Goal: Information Seeking & Learning: Check status

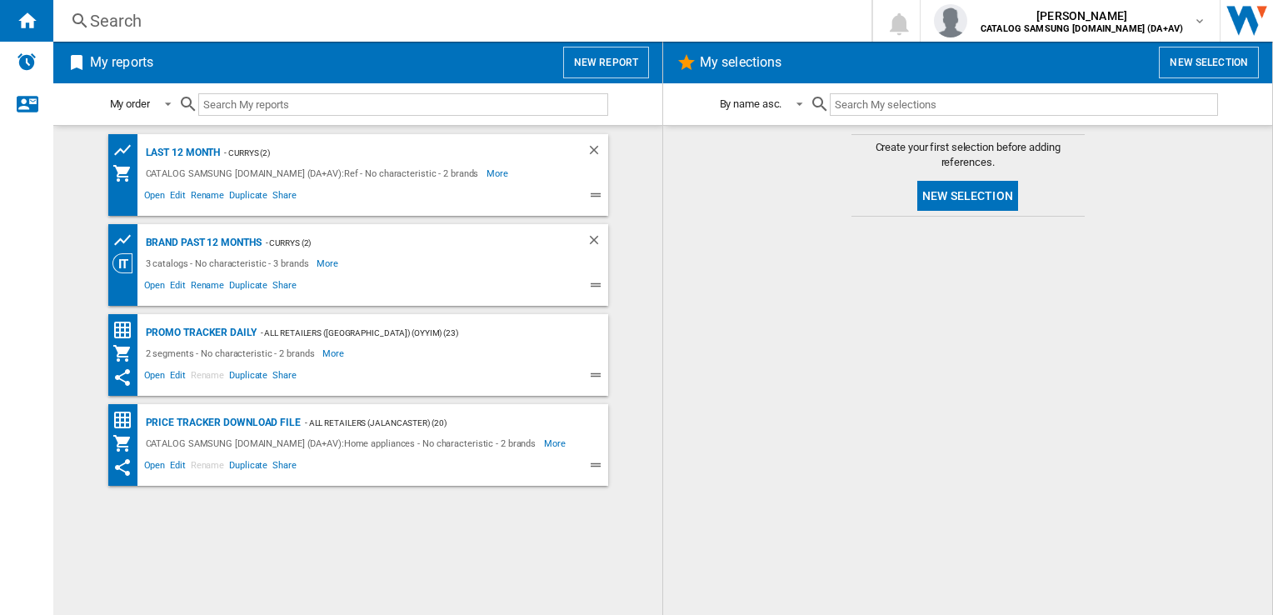
click at [310, 19] on div "Search" at bounding box center [459, 20] width 738 height 23
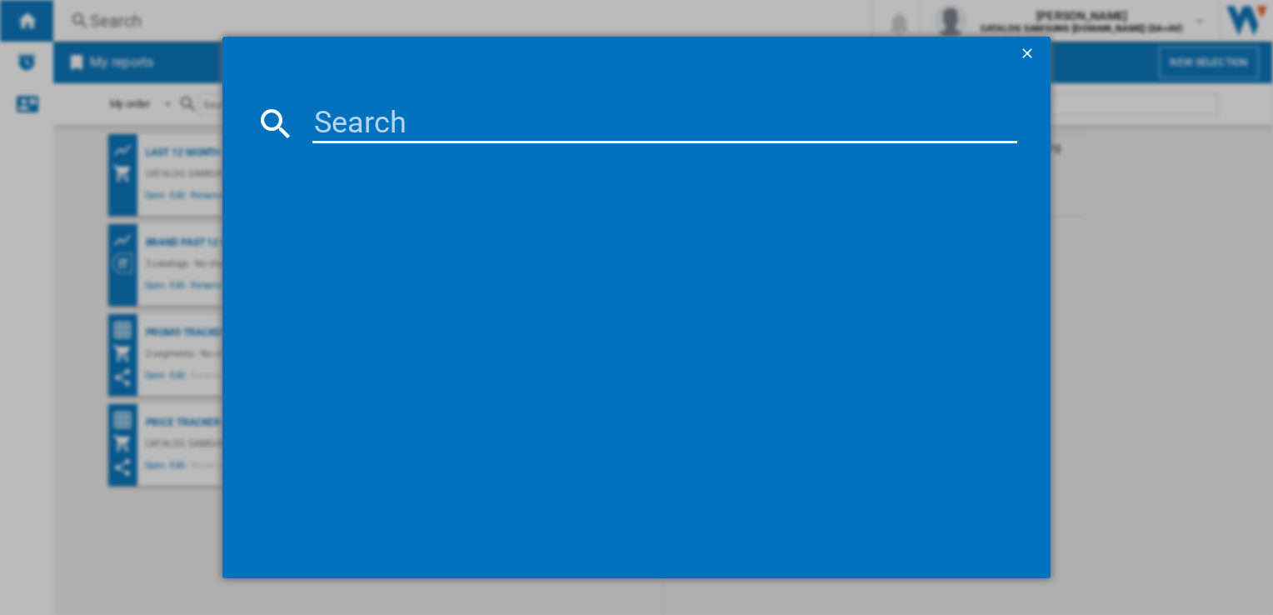
click at [374, 123] on input at bounding box center [664, 123] width 704 height 40
paste input "RS70F64KDFEU"
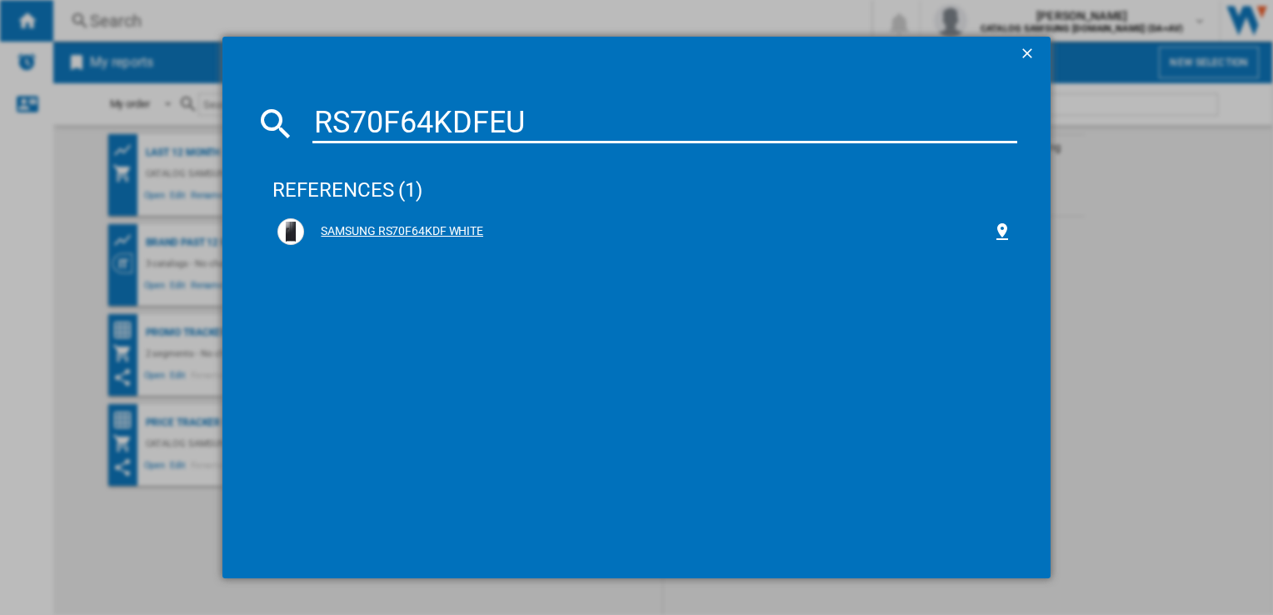
type input "RS70F64KDFEU"
click at [457, 226] on div "SAMSUNG RS70F64KDF WHITE" at bounding box center [647, 231] width 687 height 17
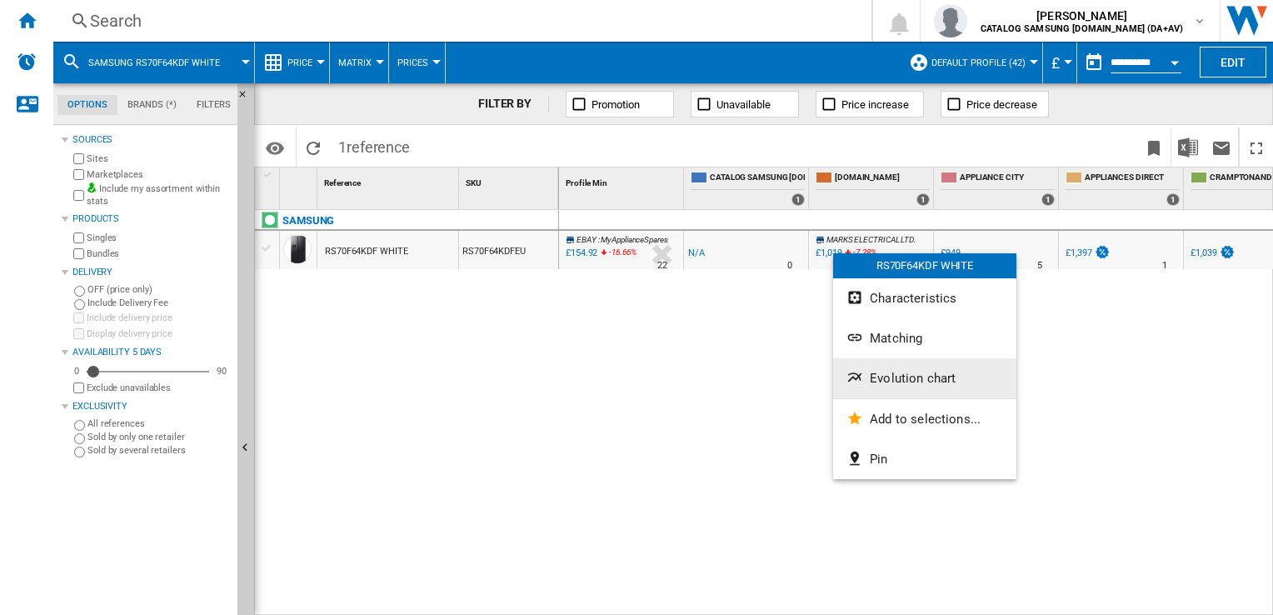
click at [904, 382] on span "Evolution chart" at bounding box center [913, 378] width 86 height 15
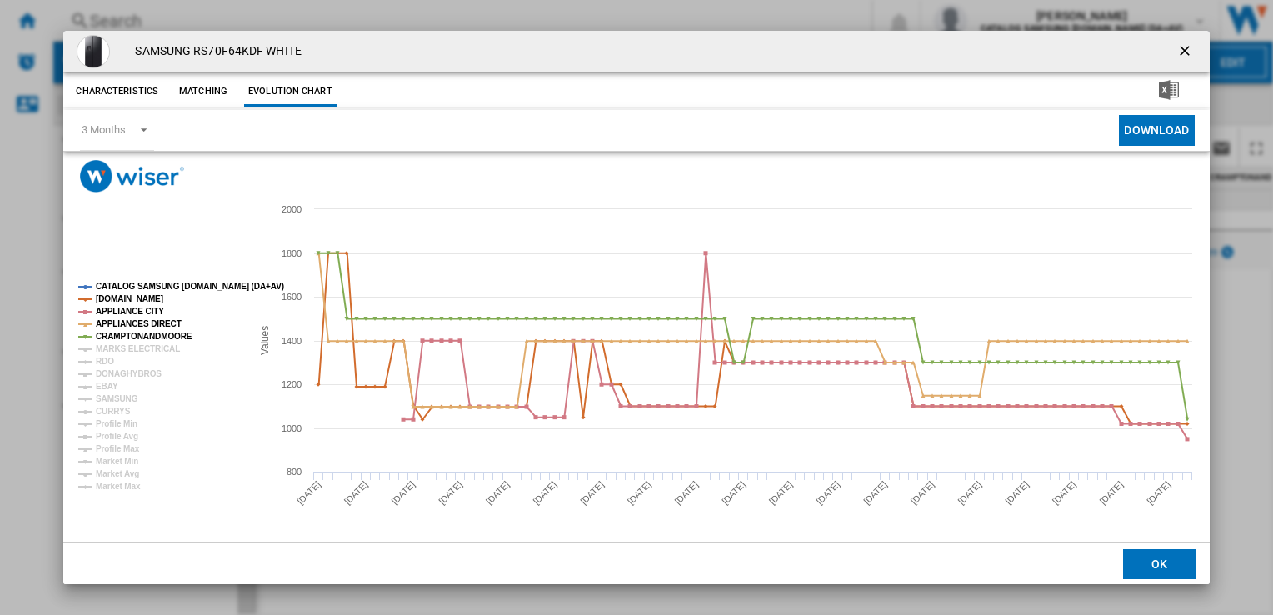
click at [118, 288] on tspan "CATALOG SAMSUNG [DOMAIN_NAME] (DA+AV)" at bounding box center [190, 286] width 188 height 9
click at [121, 347] on tspan "MARKS ELECTRICAL" at bounding box center [138, 348] width 84 height 9
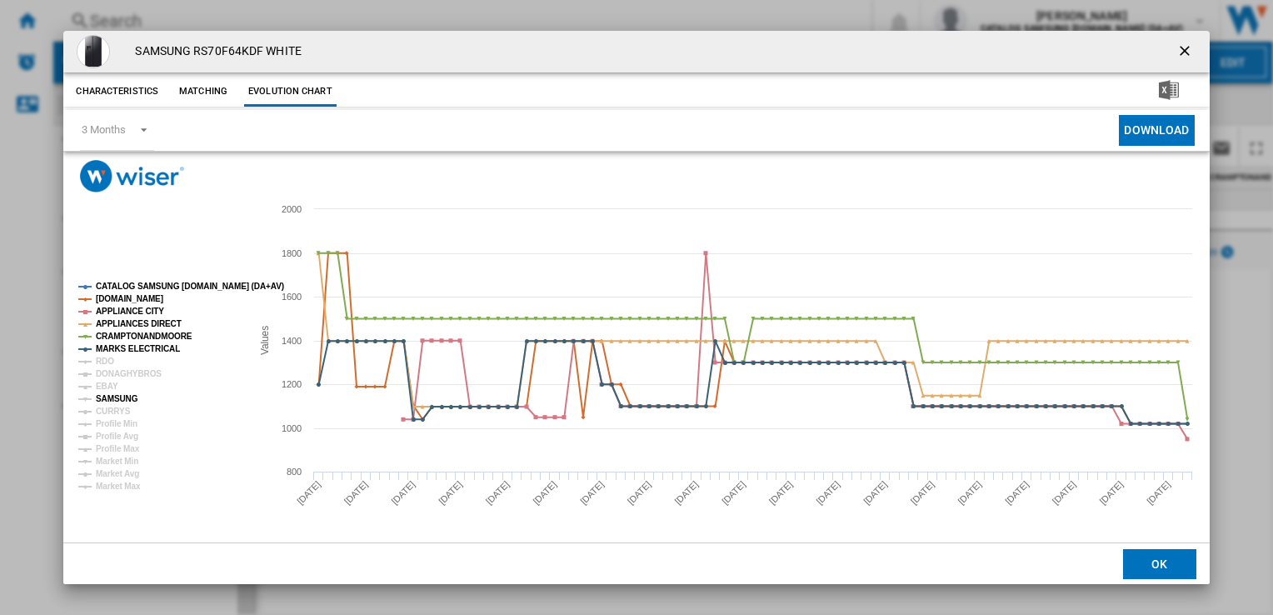
click at [114, 400] on tspan "SAMSUNG" at bounding box center [117, 398] width 42 height 9
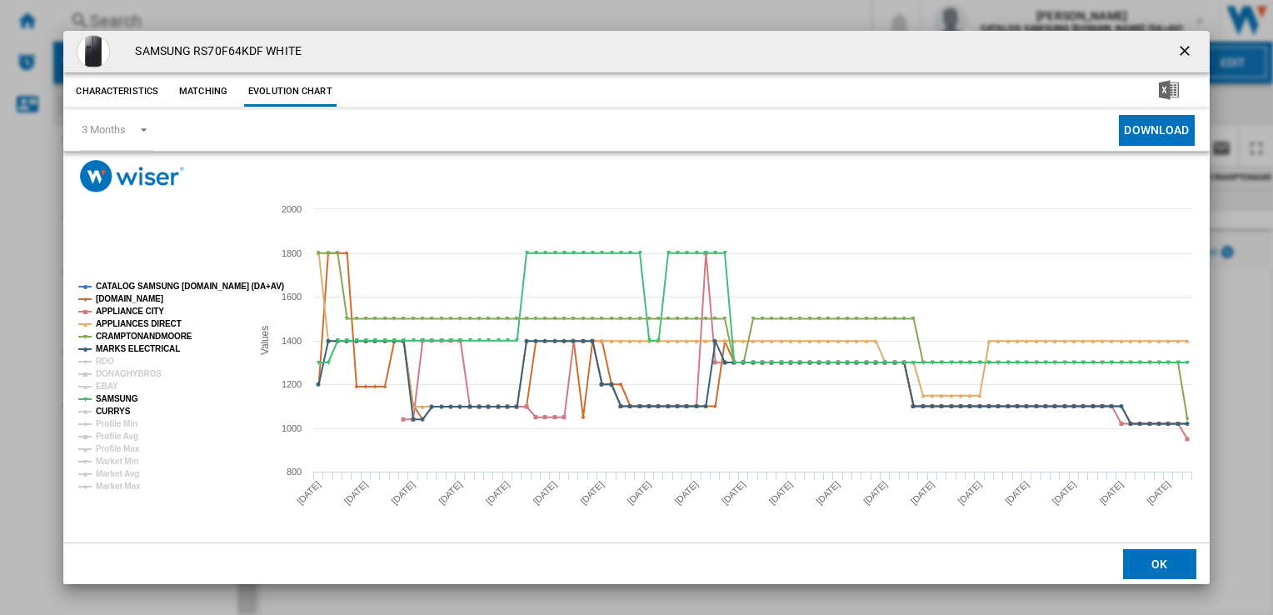
click at [114, 407] on tspan "CURRYS" at bounding box center [113, 411] width 35 height 9
click at [1185, 51] on ng-md-icon "getI18NText('BUTTONS.CLOSE_DIALOG')" at bounding box center [1187, 52] width 20 height 20
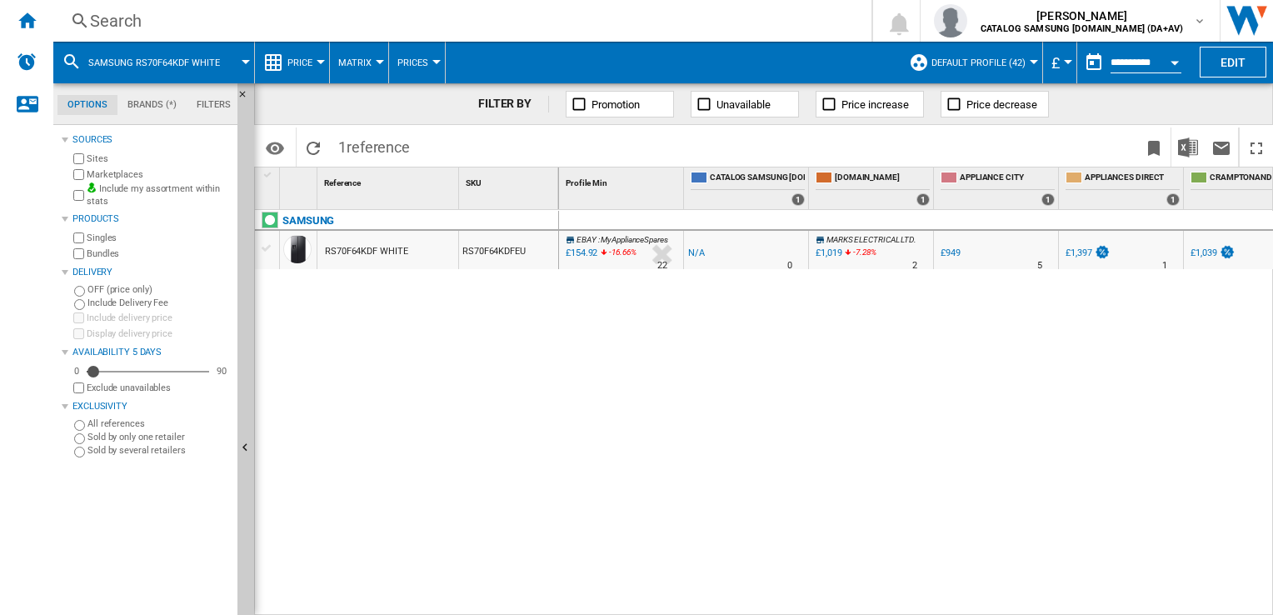
click at [318, 17] on div "Search" at bounding box center [459, 20] width 738 height 23
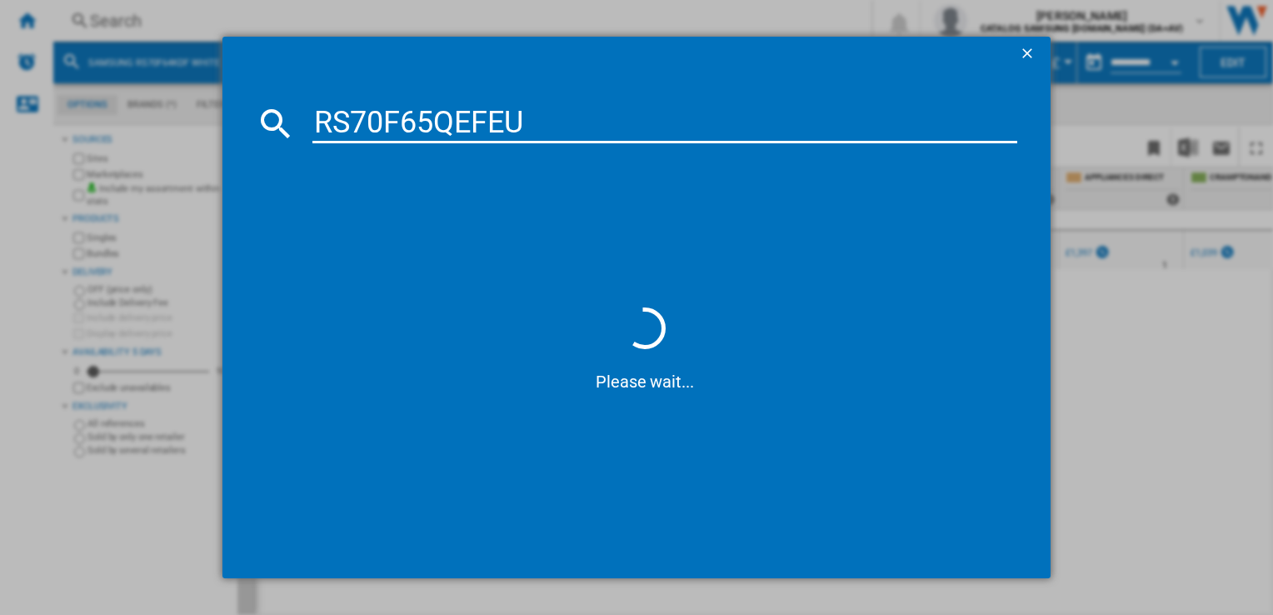
type input "RS70F65QEFEU"
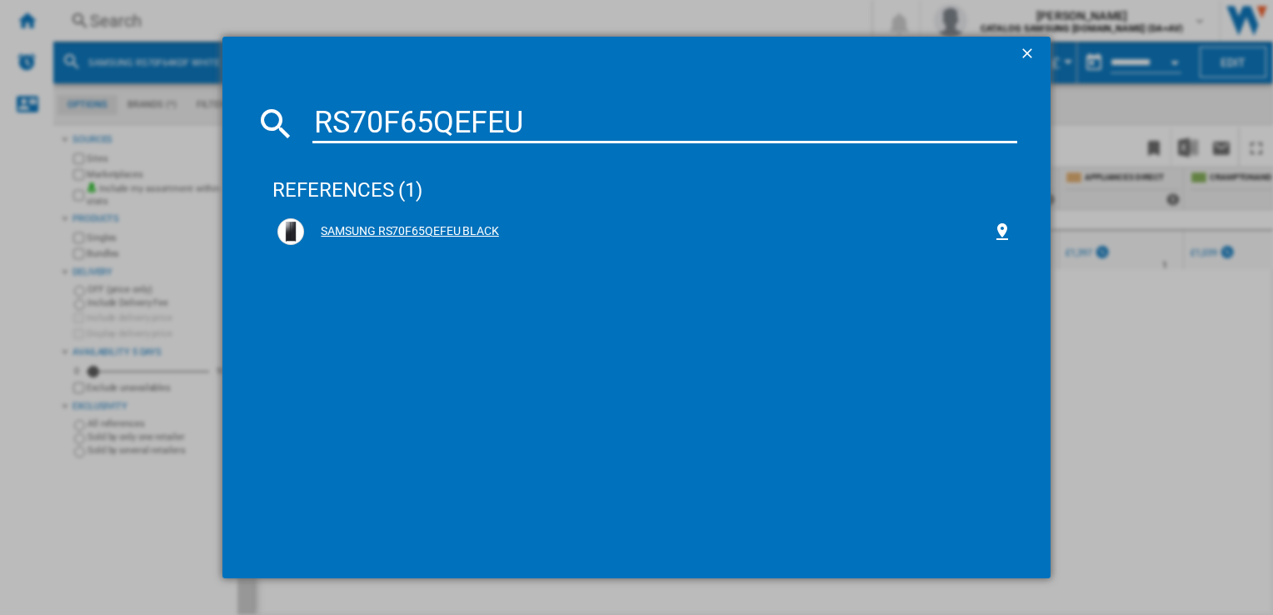
click at [431, 225] on div "SAMSUNG RS70F65QEFEU BLACK" at bounding box center [647, 231] width 687 height 17
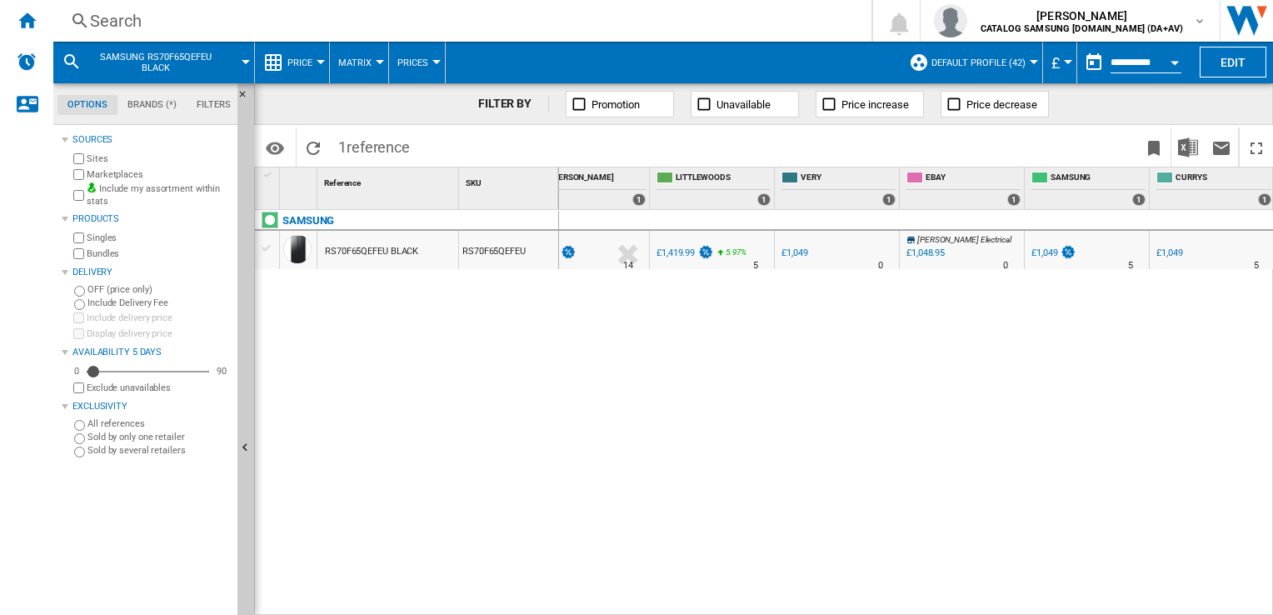
scroll to position [0, 289]
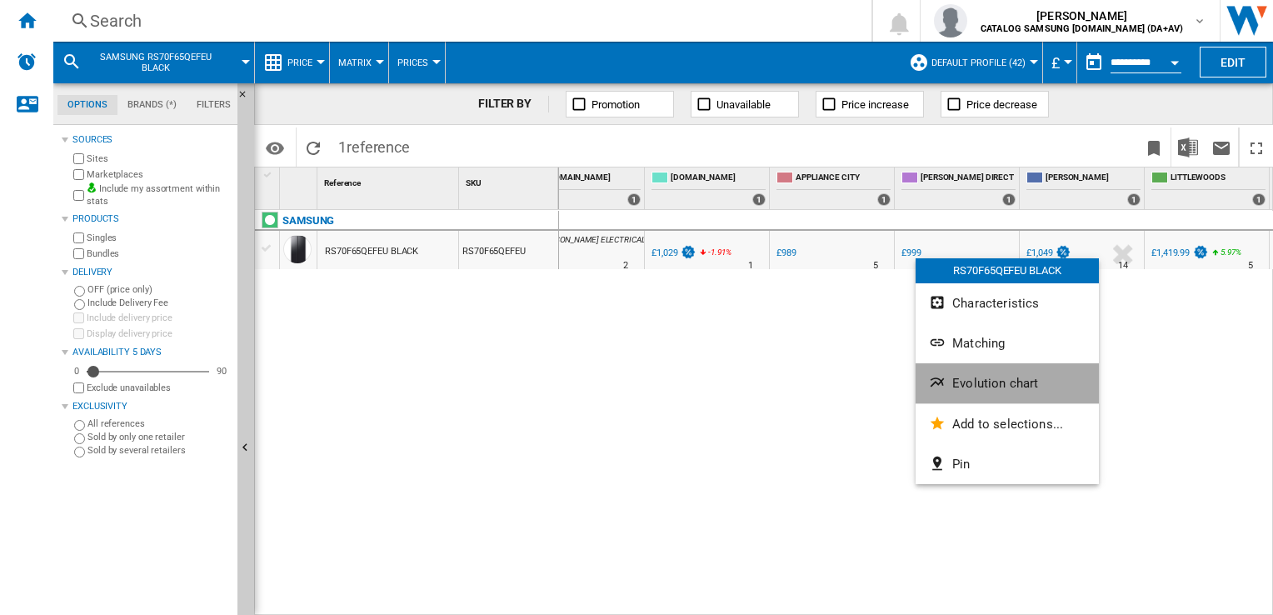
click at [967, 384] on span "Evolution chart" at bounding box center [995, 383] width 86 height 15
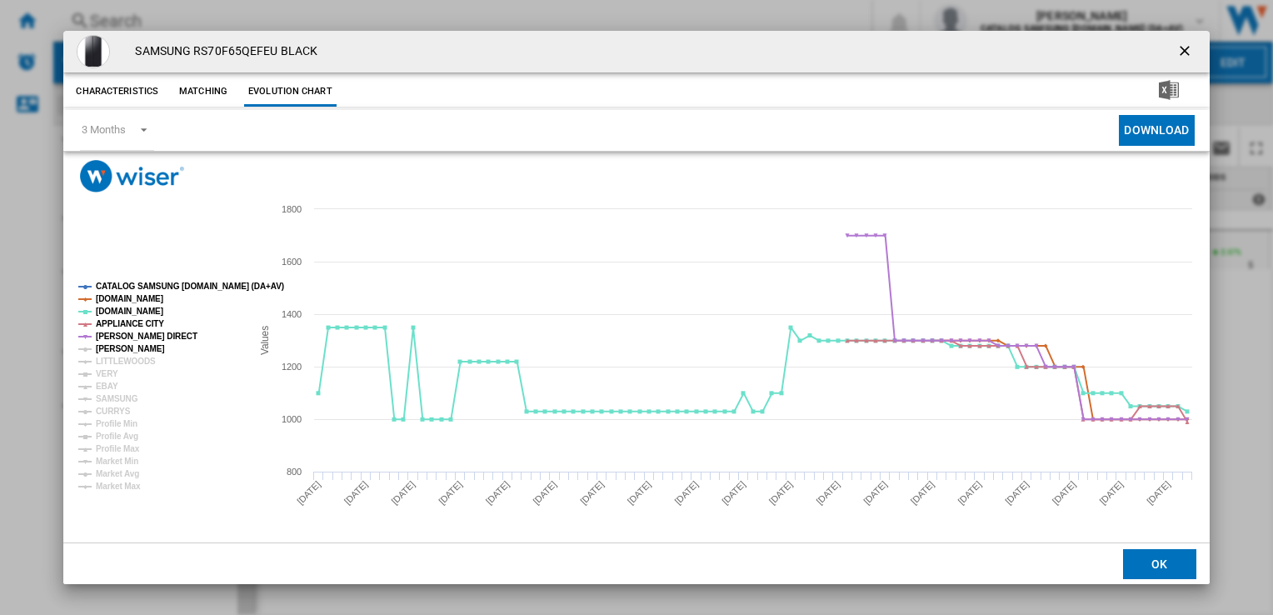
click at [123, 348] on tspan "JOHN LEWIS" at bounding box center [130, 348] width 69 height 9
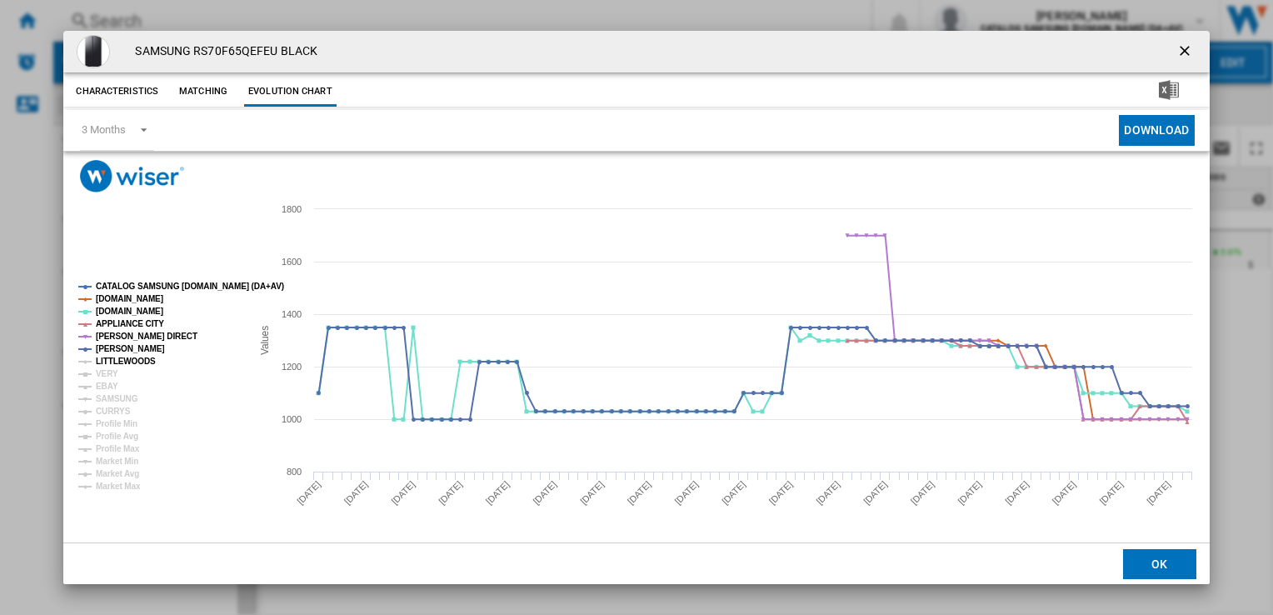
click at [118, 360] on tspan "LITTLEWOODS" at bounding box center [126, 361] width 60 height 9
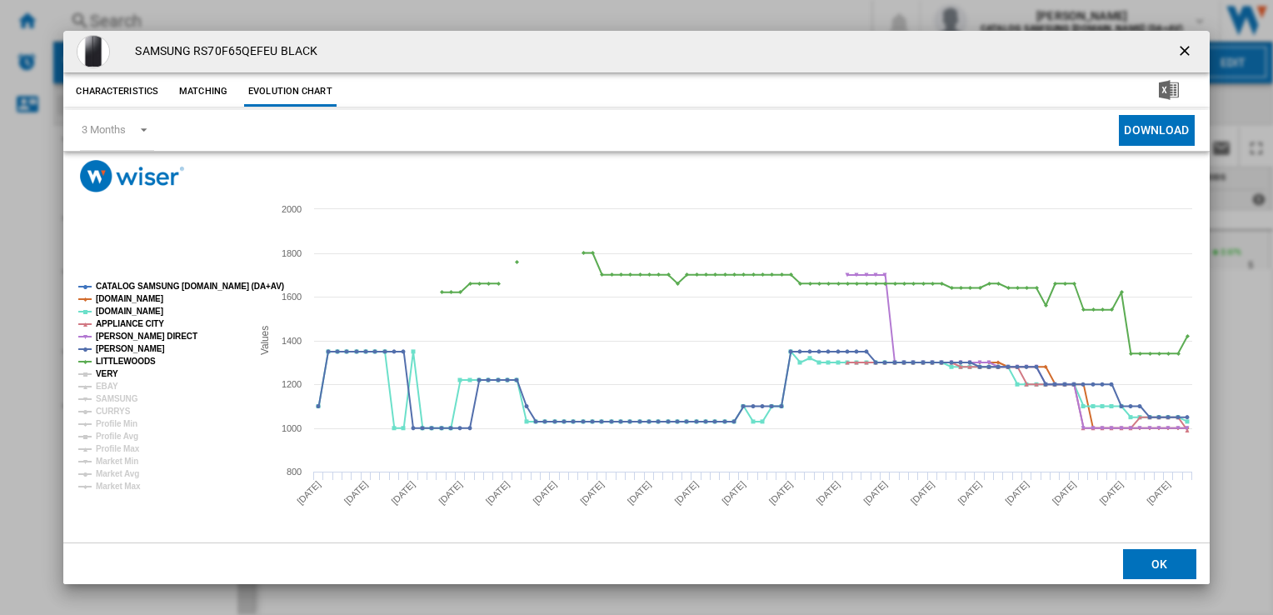
click at [110, 371] on tspan "VERY" at bounding box center [107, 373] width 22 height 9
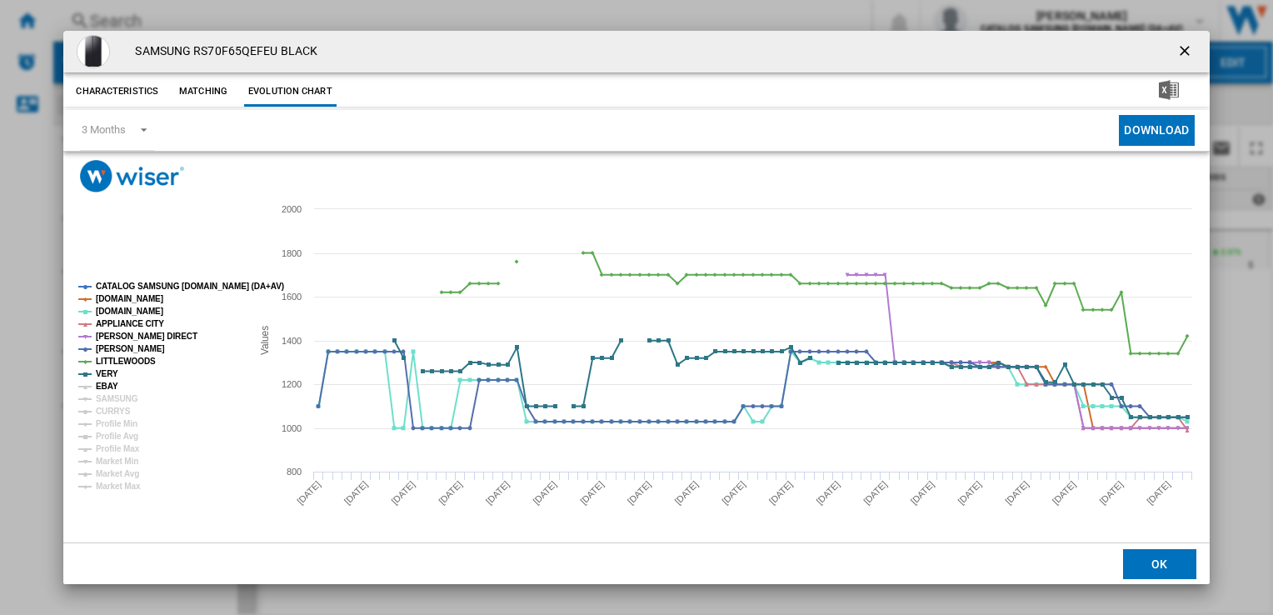
click at [111, 385] on tspan "EBAY" at bounding box center [107, 386] width 22 height 9
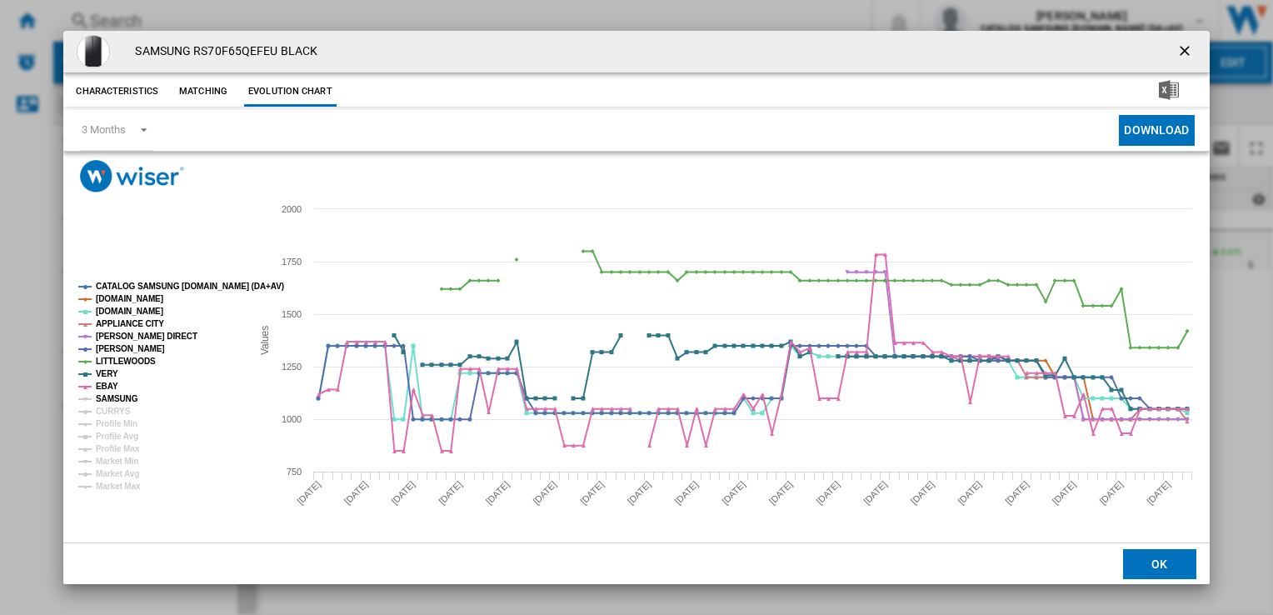
click at [111, 394] on tspan "SAMSUNG" at bounding box center [117, 398] width 42 height 9
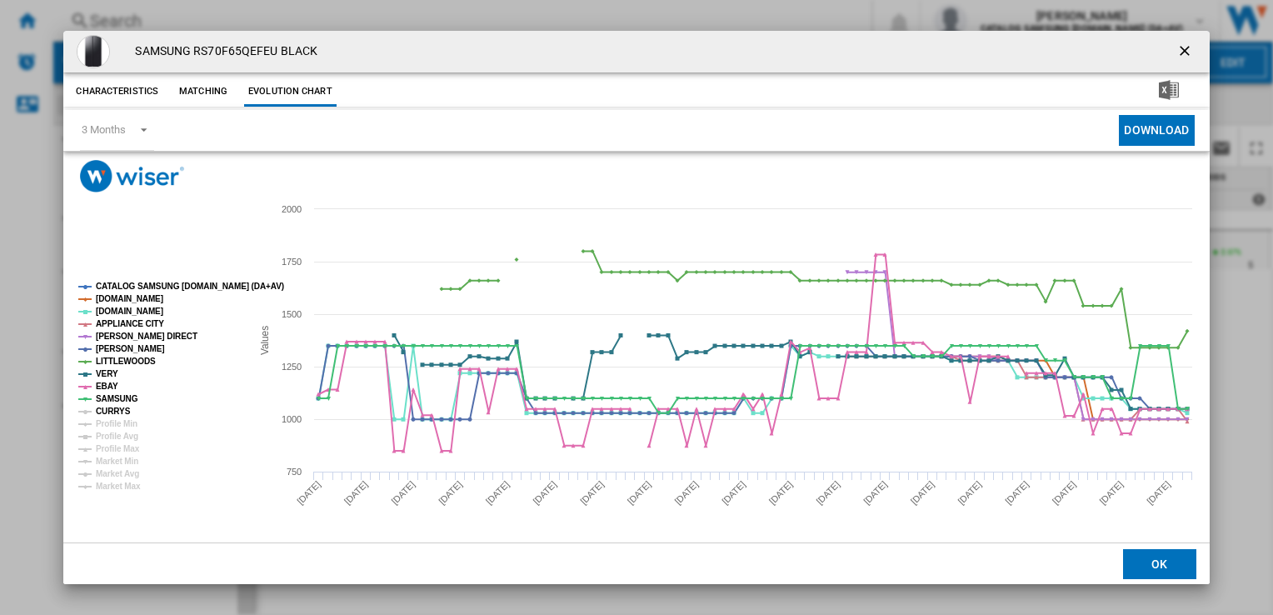
click at [115, 408] on tspan "CURRYS" at bounding box center [113, 411] width 35 height 9
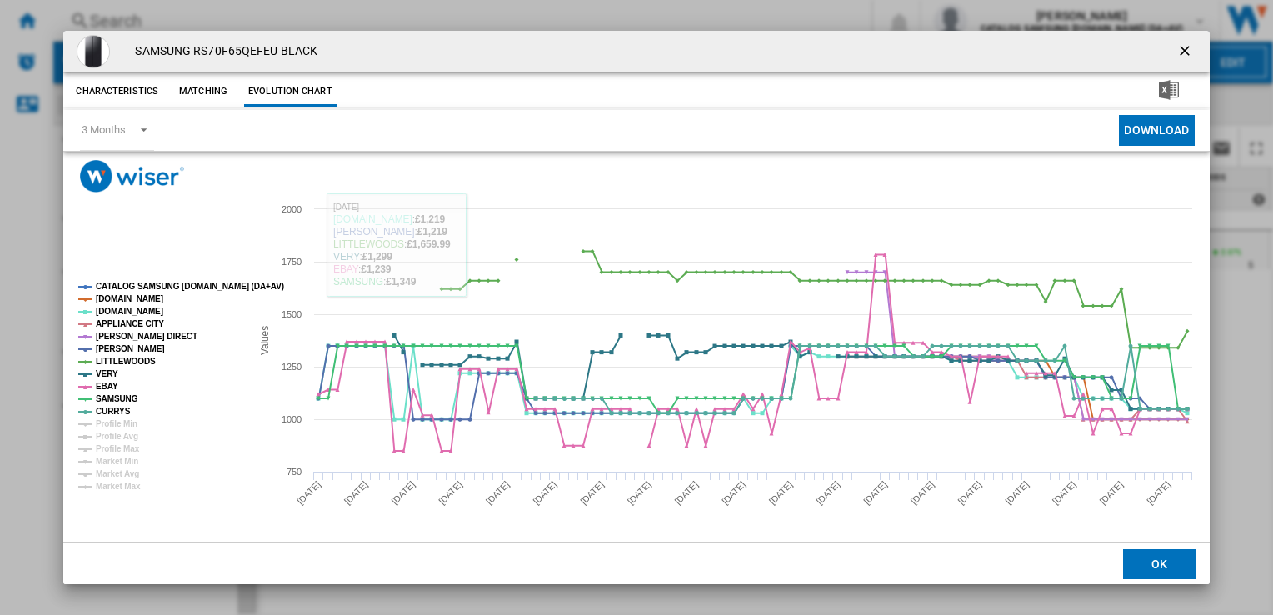
click at [1189, 42] on ng-md-icon "getI18NText('BUTTONS.CLOSE_DIALOG')" at bounding box center [1187, 52] width 20 height 20
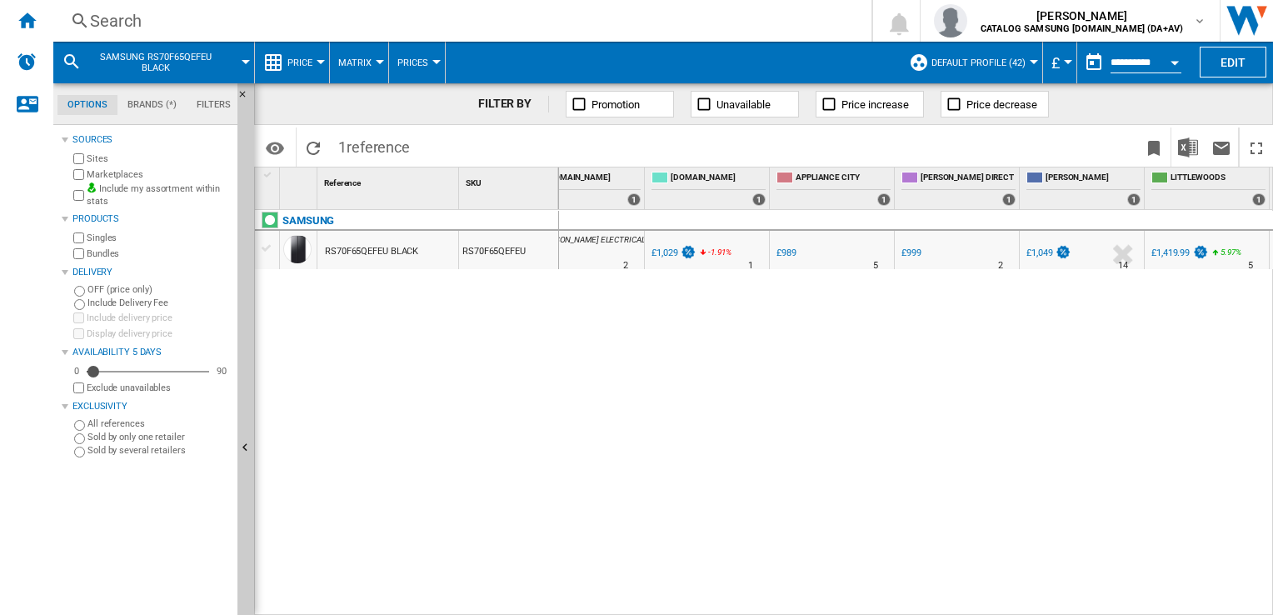
click at [522, 19] on div "Search" at bounding box center [459, 20] width 738 height 23
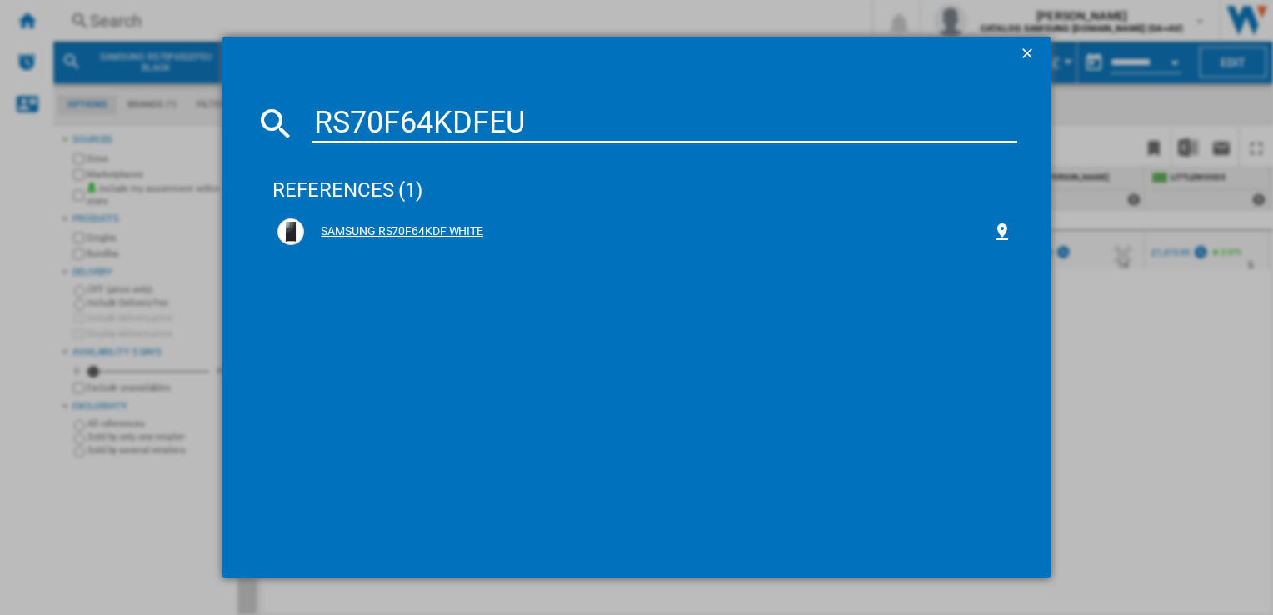
type input "RS70F64KDFEU"
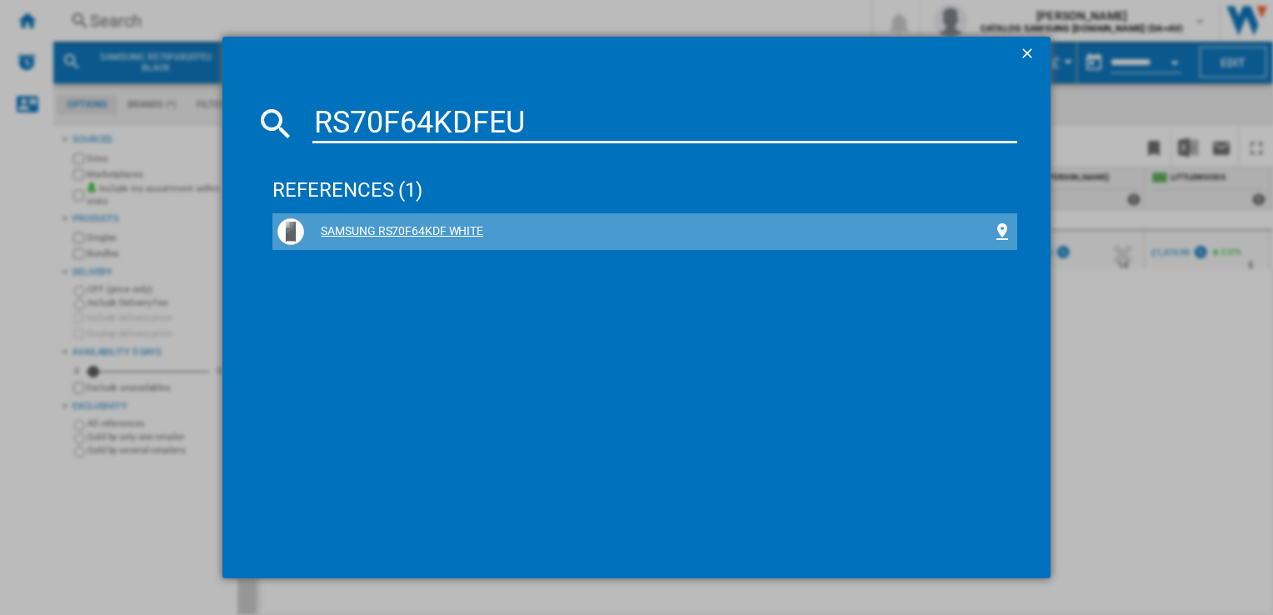
click at [372, 233] on div "SAMSUNG RS70F64KDF WHITE" at bounding box center [647, 231] width 687 height 17
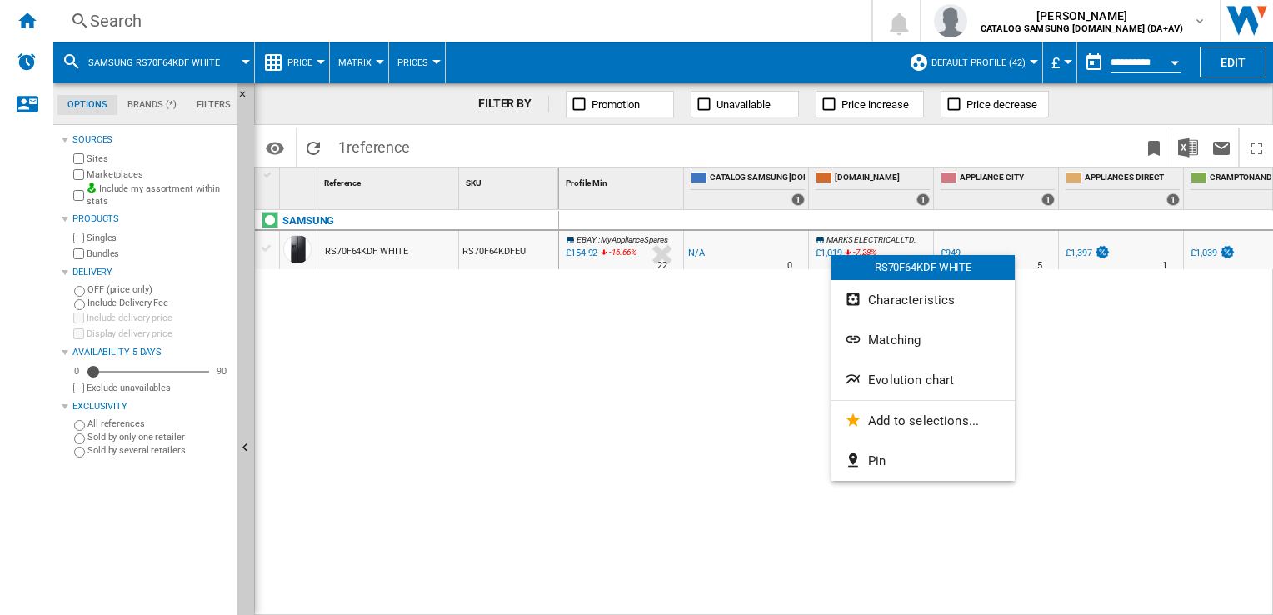
click at [701, 408] on div at bounding box center [636, 307] width 1273 height 615
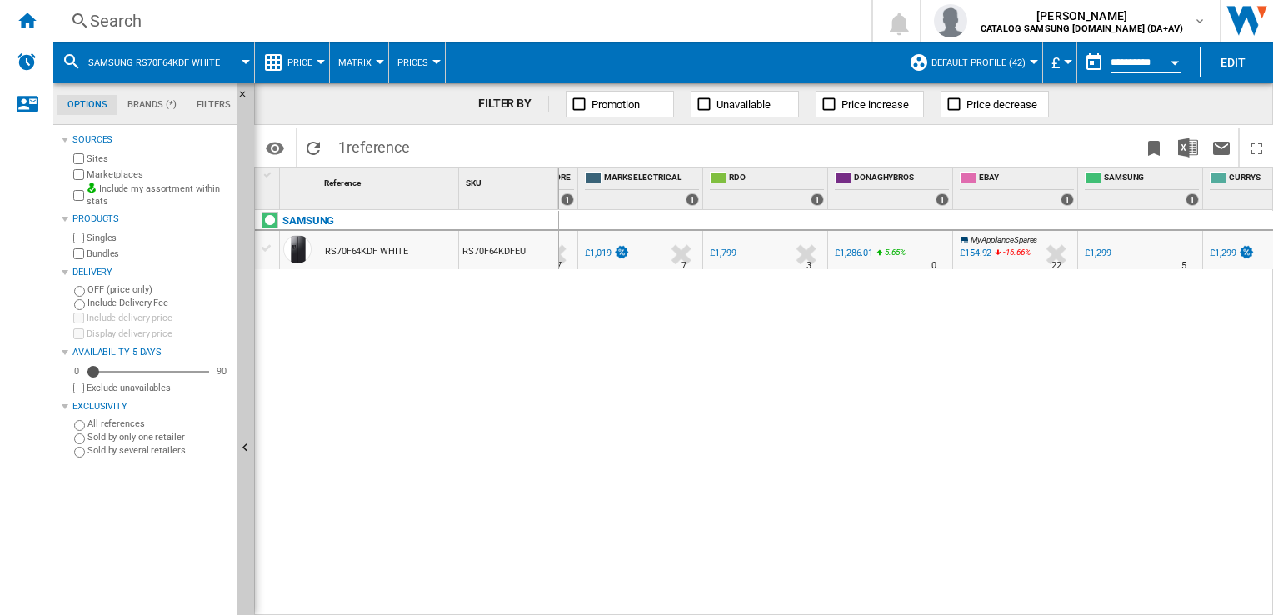
scroll to position [0, 682]
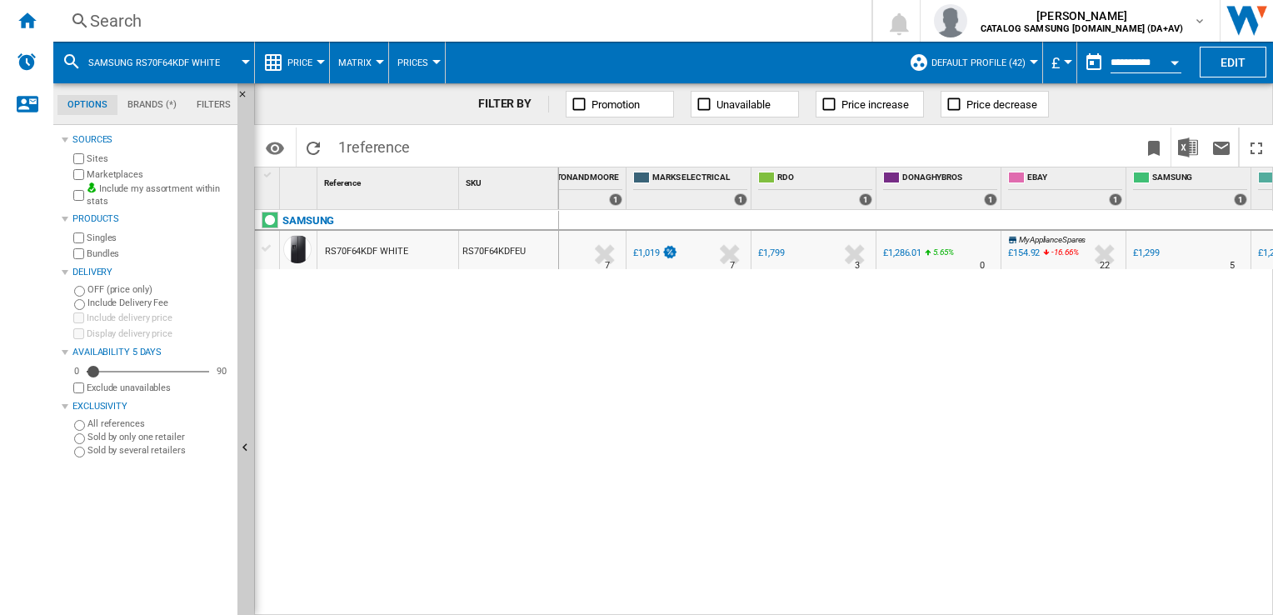
click at [401, 18] on div "Search" at bounding box center [459, 20] width 738 height 23
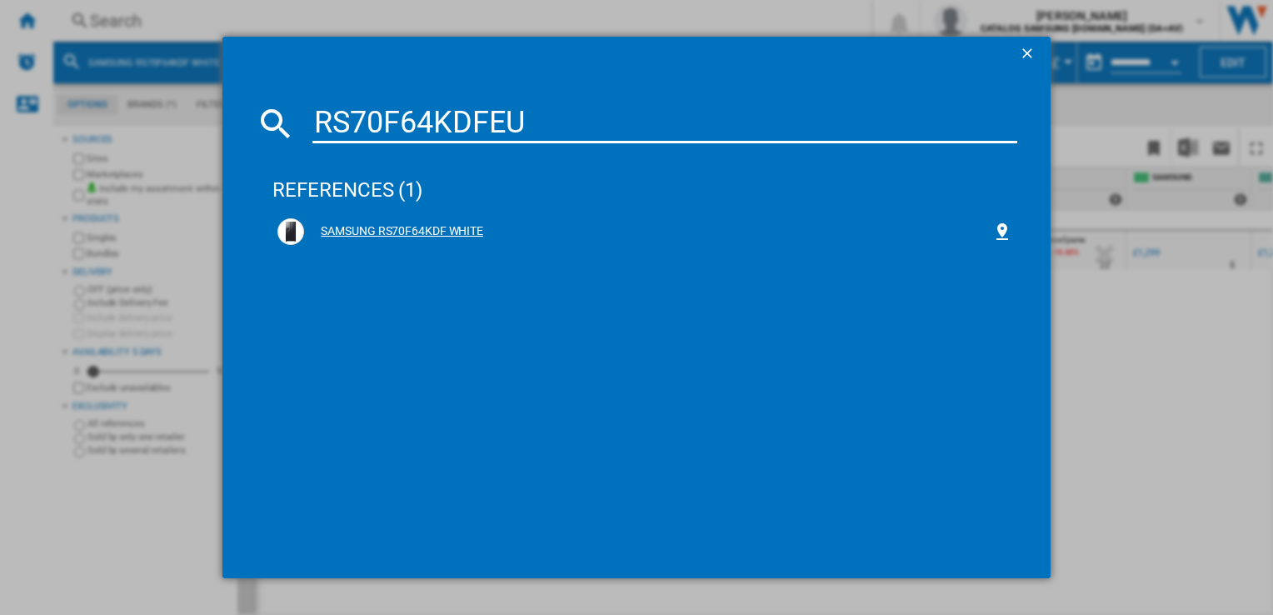
type input "RS70F64KDFEU"
click at [448, 225] on div "SAMSUNG RS70F64KDF WHITE" at bounding box center [647, 231] width 687 height 17
click at [444, 228] on div "SAMSUNG RS70F64KDF WHITE" at bounding box center [647, 231] width 687 height 17
click at [1023, 54] on ng-md-icon "getI18NText('BUTTONS.CLOSE_DIALOG')" at bounding box center [1029, 55] width 20 height 20
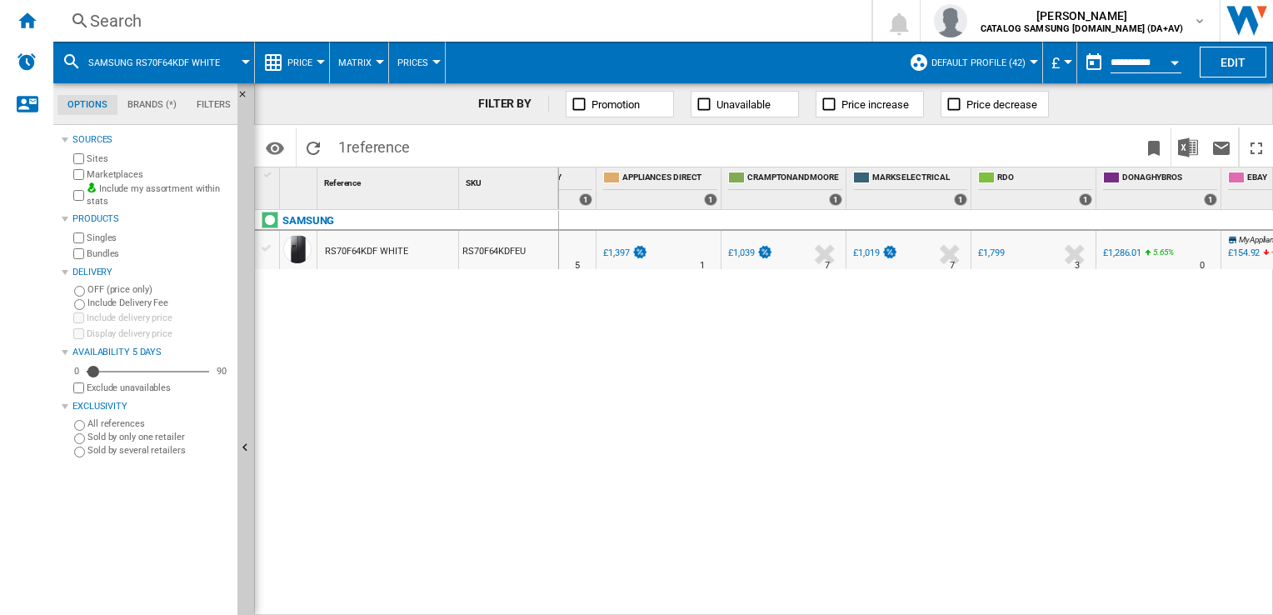
scroll to position [0, 0]
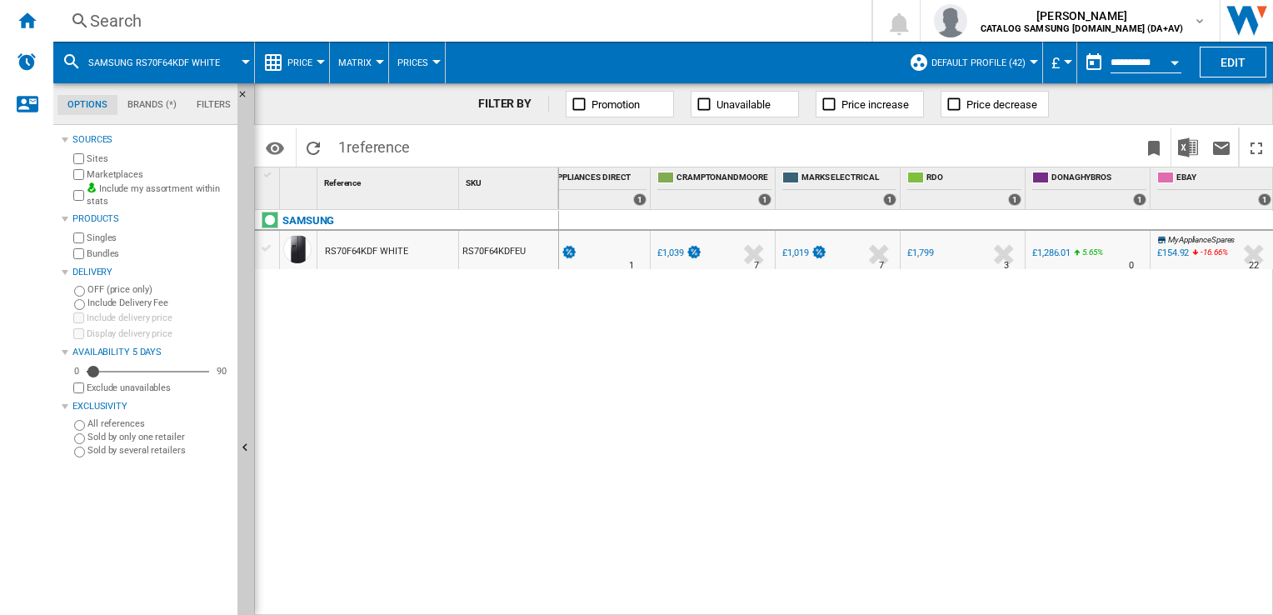
click at [170, 20] on div "Search" at bounding box center [459, 20] width 738 height 23
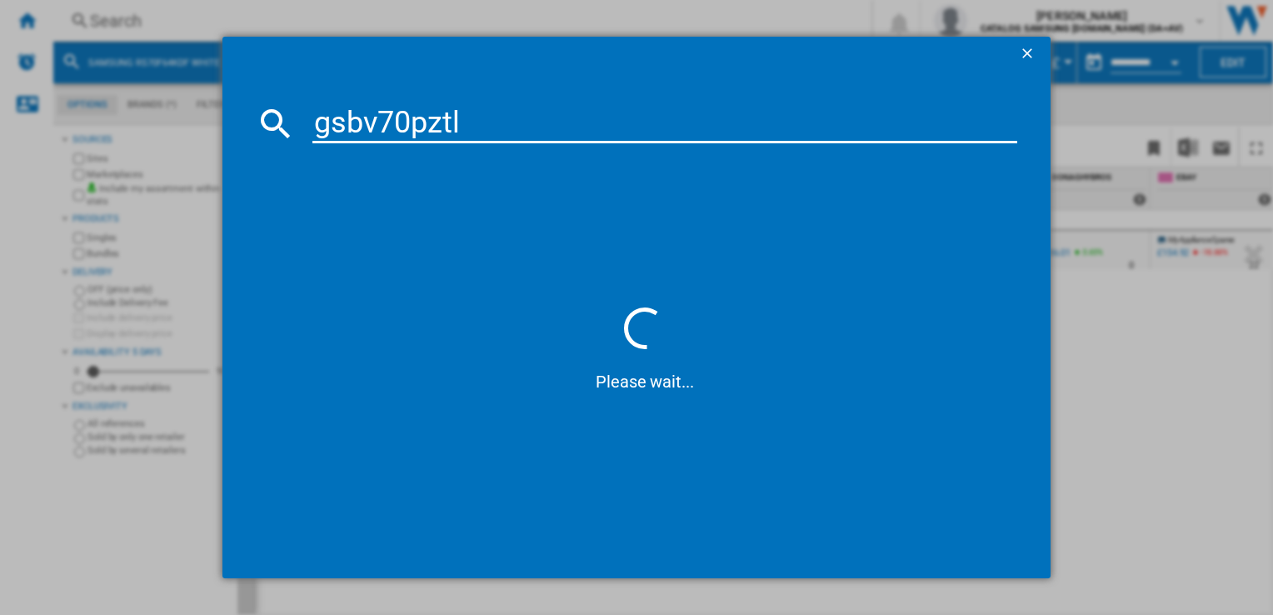
type input "gsbv70pztl"
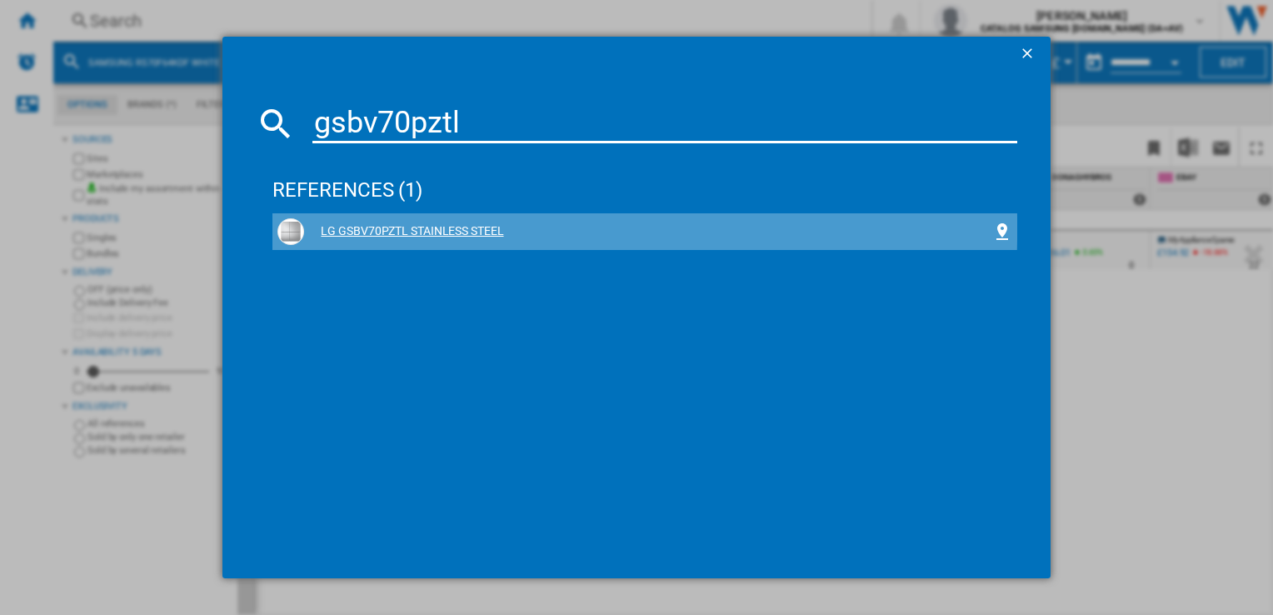
click at [446, 228] on div "LG GSBV70PZTL STAINLESS STEEL" at bounding box center [647, 231] width 687 height 17
